Goal: Check status

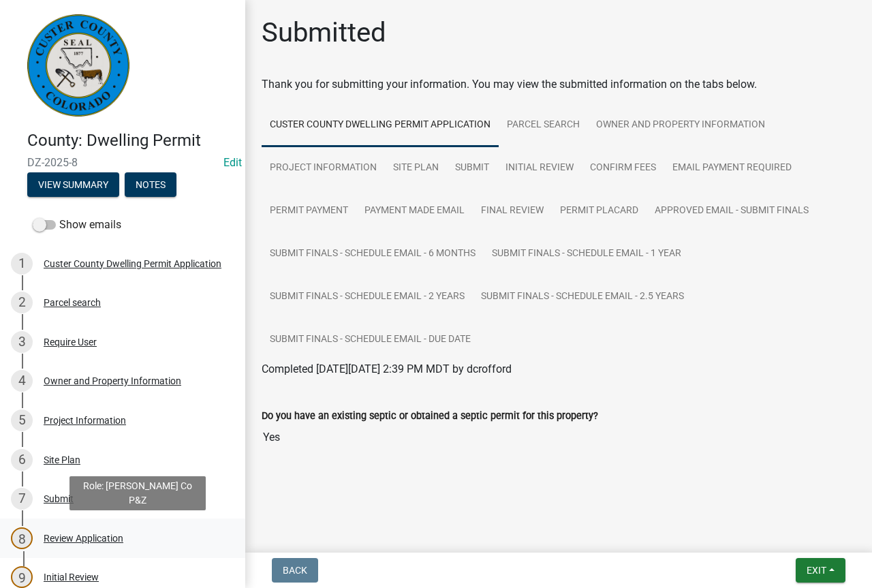
click at [99, 537] on div "Review Application" at bounding box center [84, 538] width 80 height 10
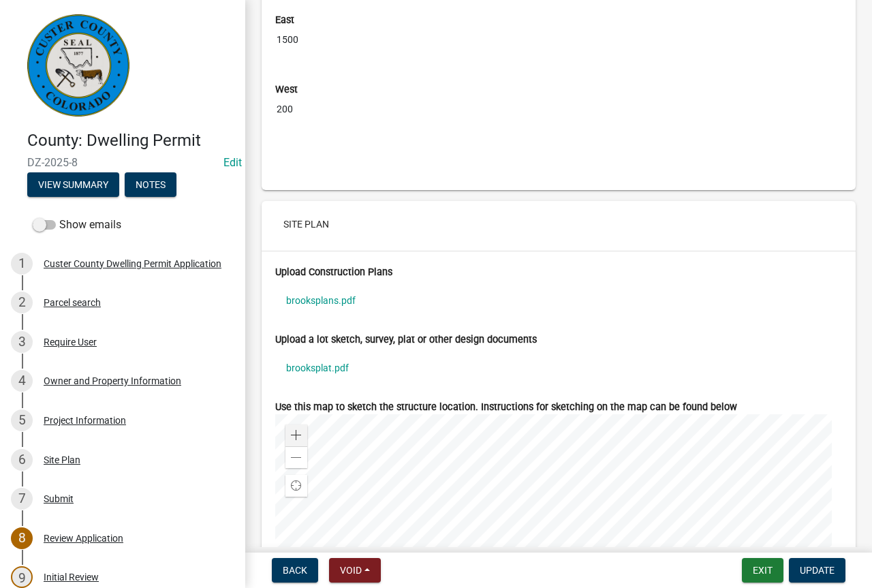
scroll to position [5175, 0]
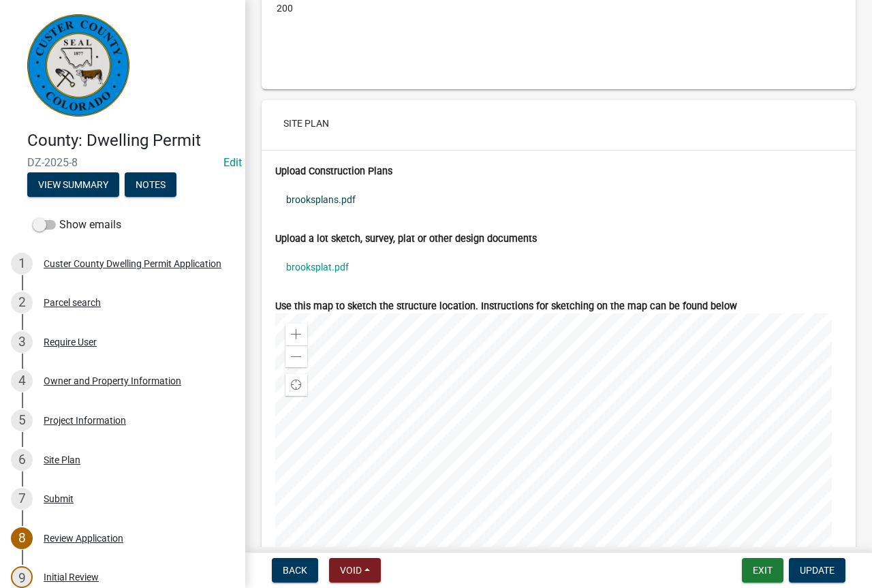
click at [333, 215] on link "brooksplans.pdf" at bounding box center [558, 199] width 567 height 31
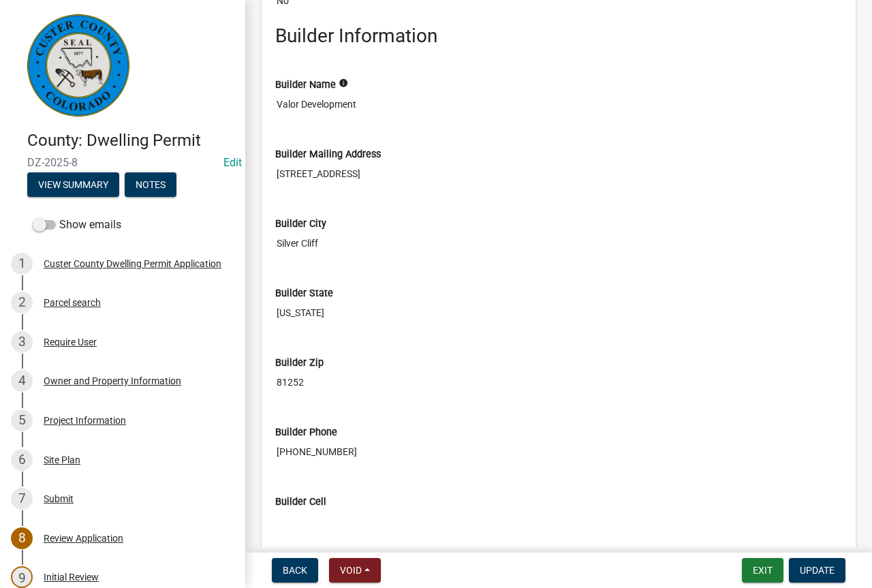
scroll to position [3880, 0]
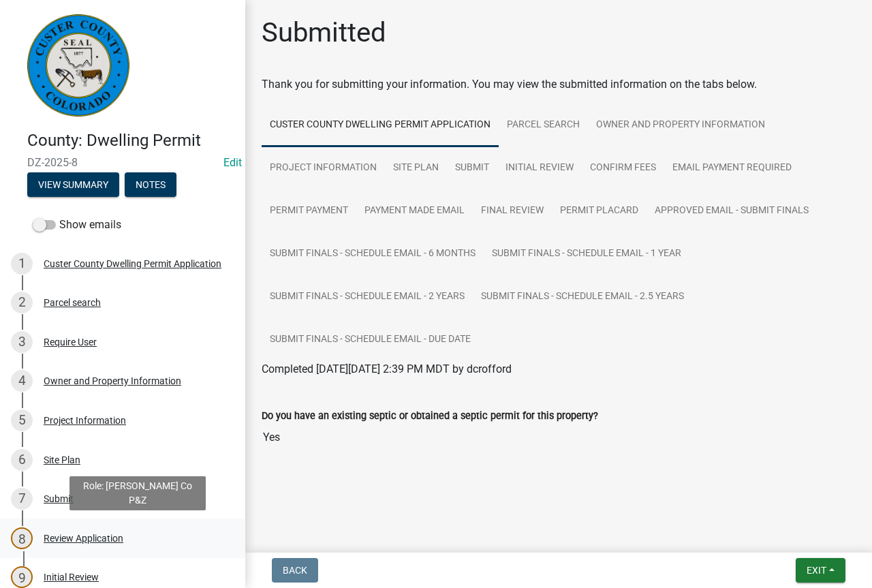
click at [70, 539] on div "Review Application" at bounding box center [84, 538] width 80 height 10
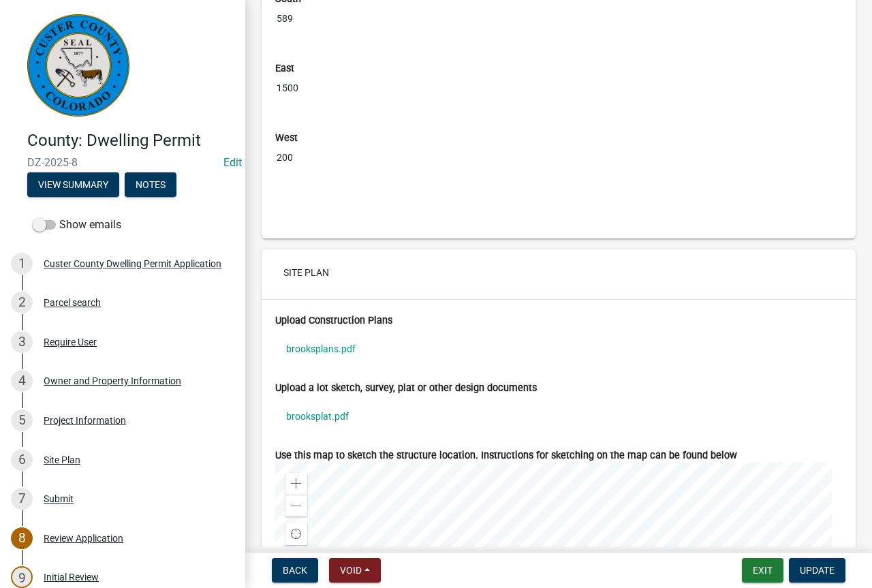
scroll to position [5039, 0]
